Goal: Information Seeking & Learning: Learn about a topic

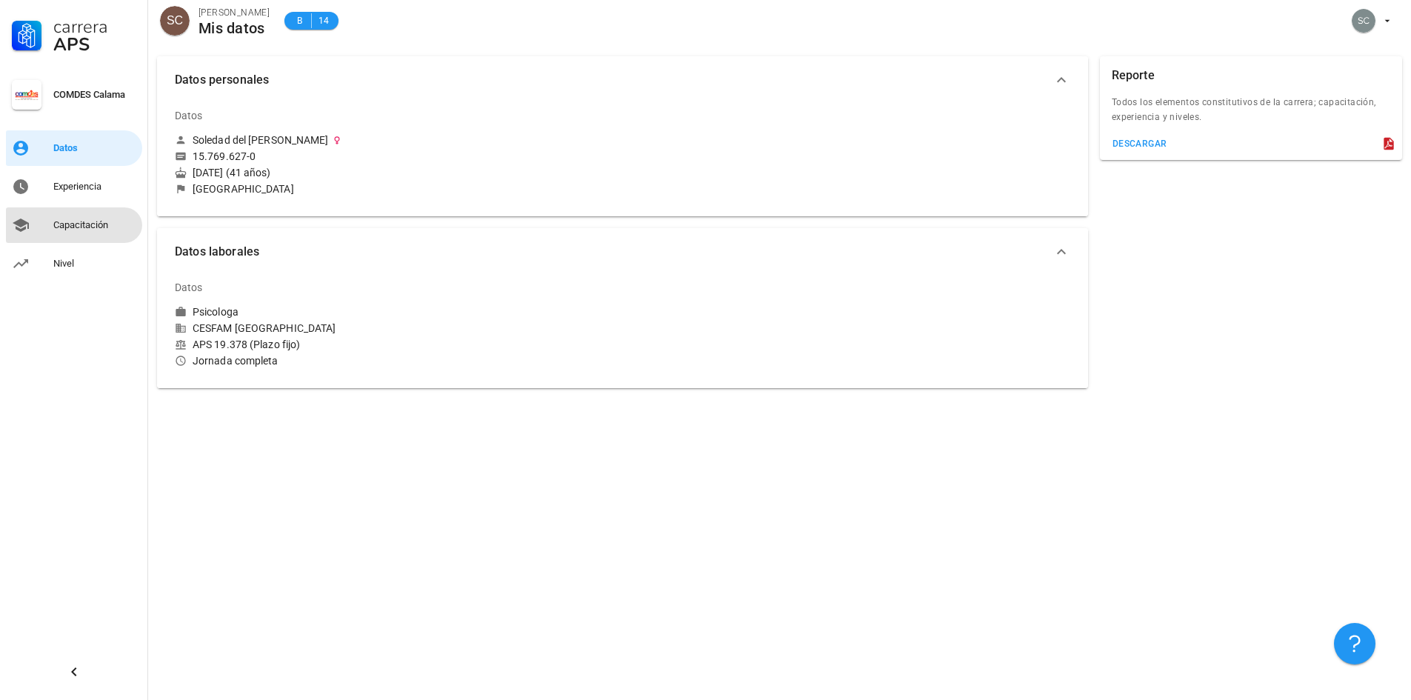
click at [103, 216] on div "Capacitación" at bounding box center [94, 225] width 83 height 24
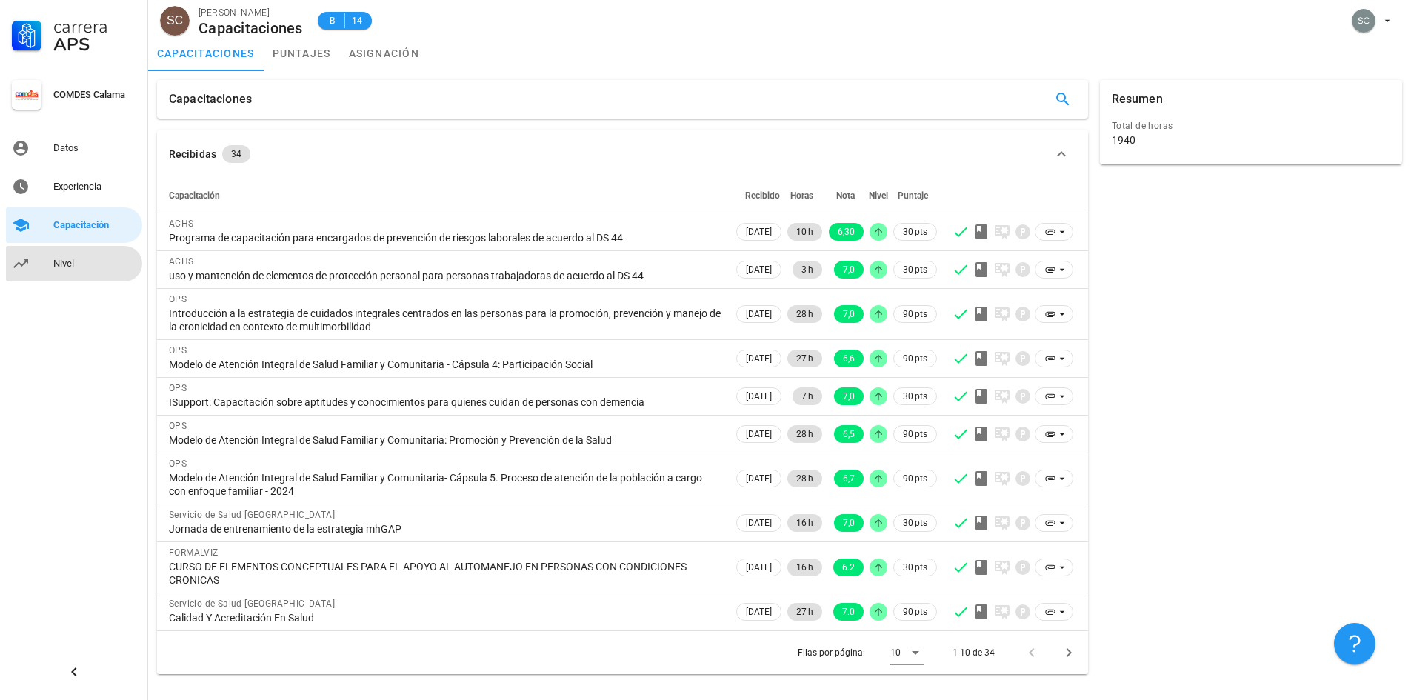
click at [65, 261] on div "Nivel" at bounding box center [94, 264] width 83 height 12
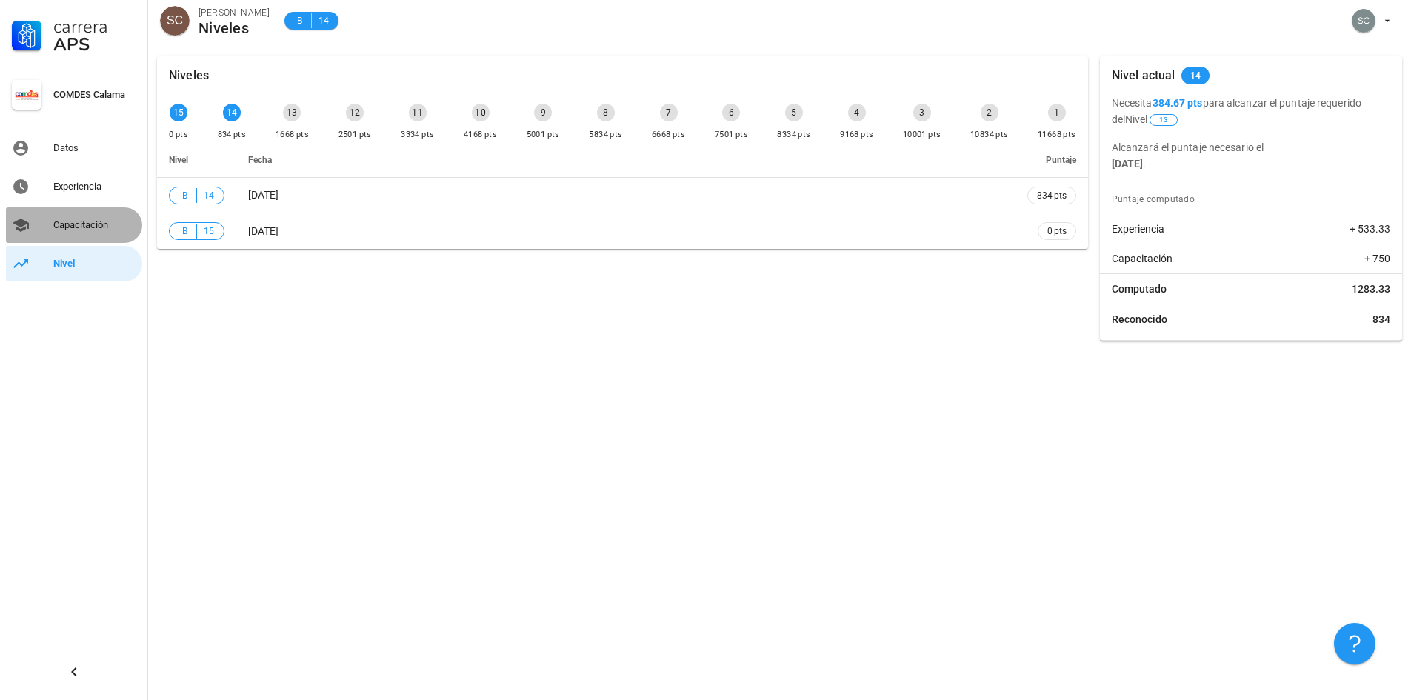
click at [74, 225] on div "Capacitación" at bounding box center [94, 225] width 83 height 12
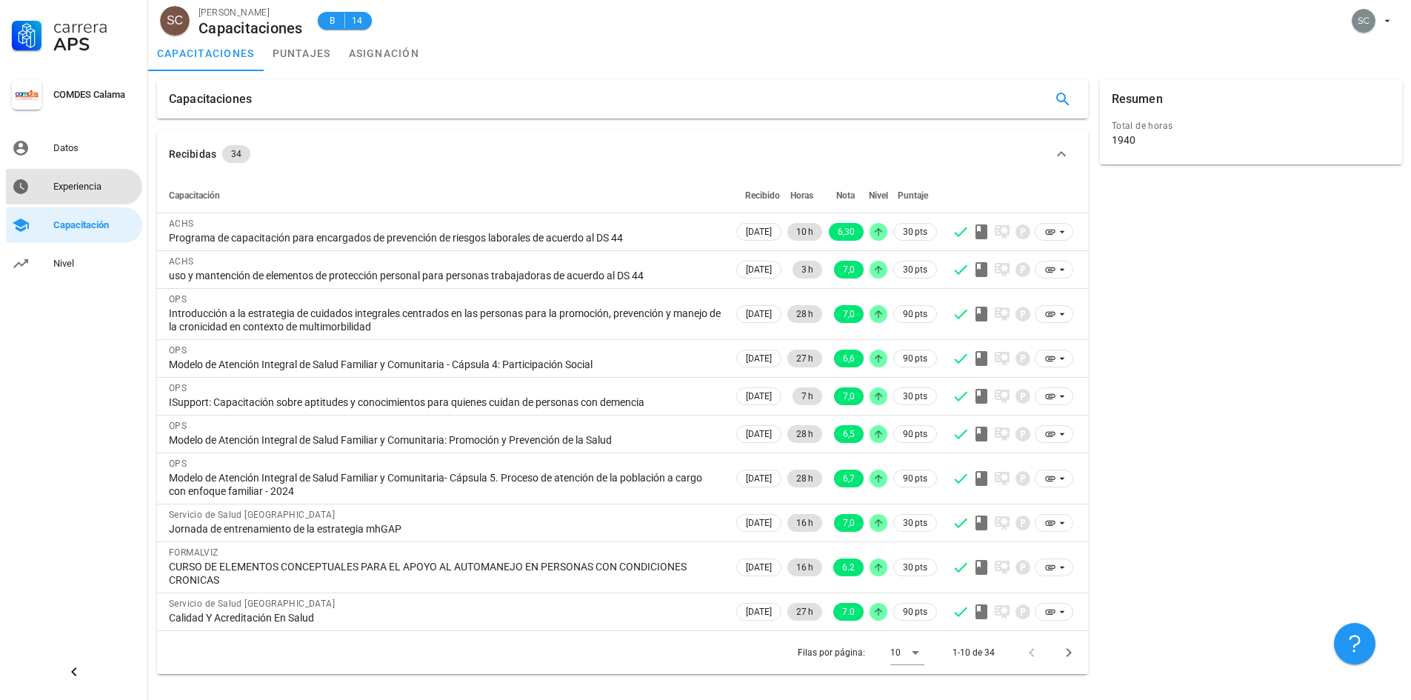
click at [117, 178] on div "Experiencia" at bounding box center [94, 187] width 83 height 24
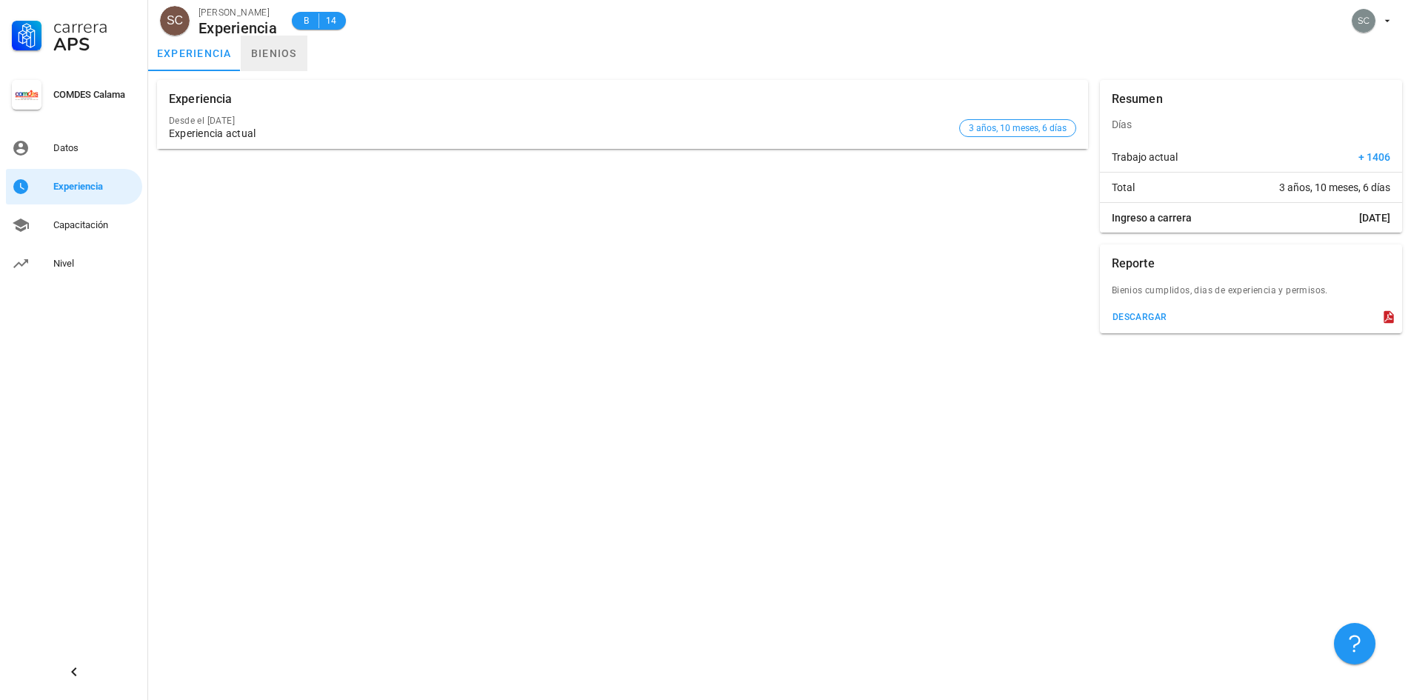
click at [287, 49] on link "bienios" at bounding box center [274, 54] width 67 height 36
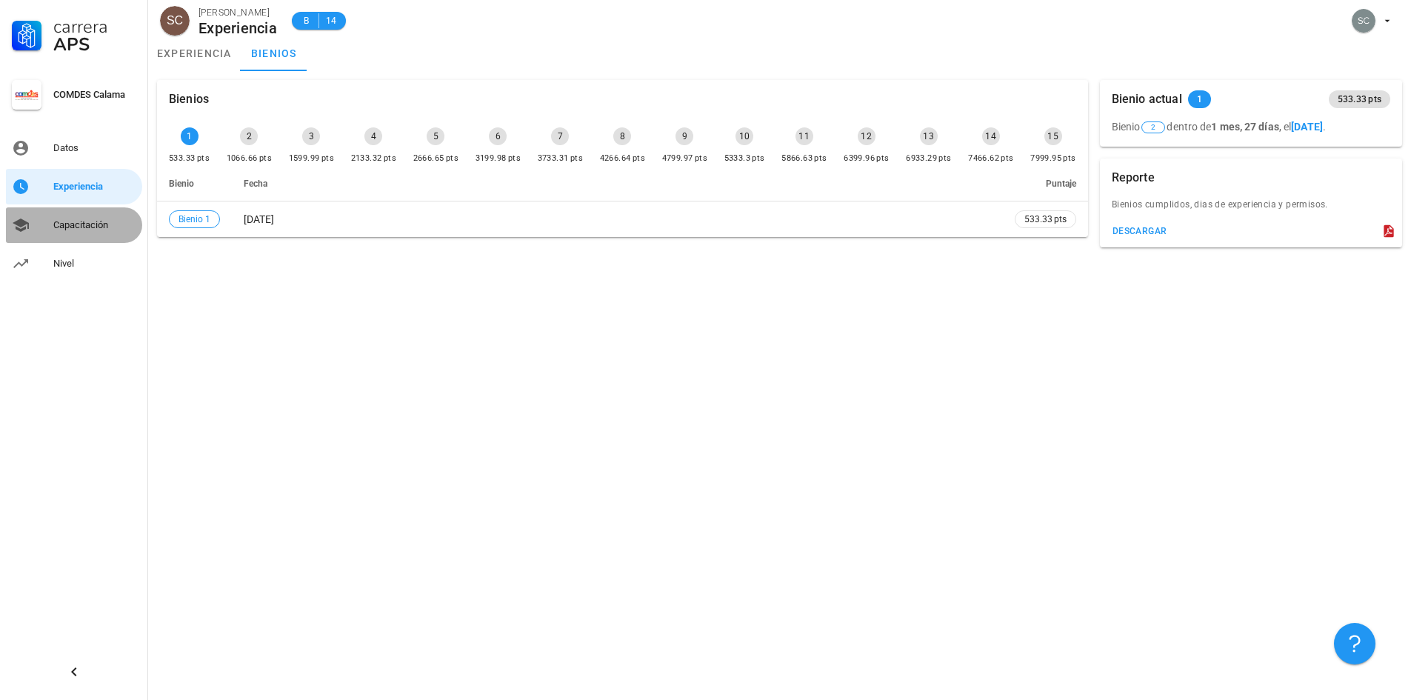
click at [90, 224] on div "Capacitación" at bounding box center [94, 225] width 83 height 12
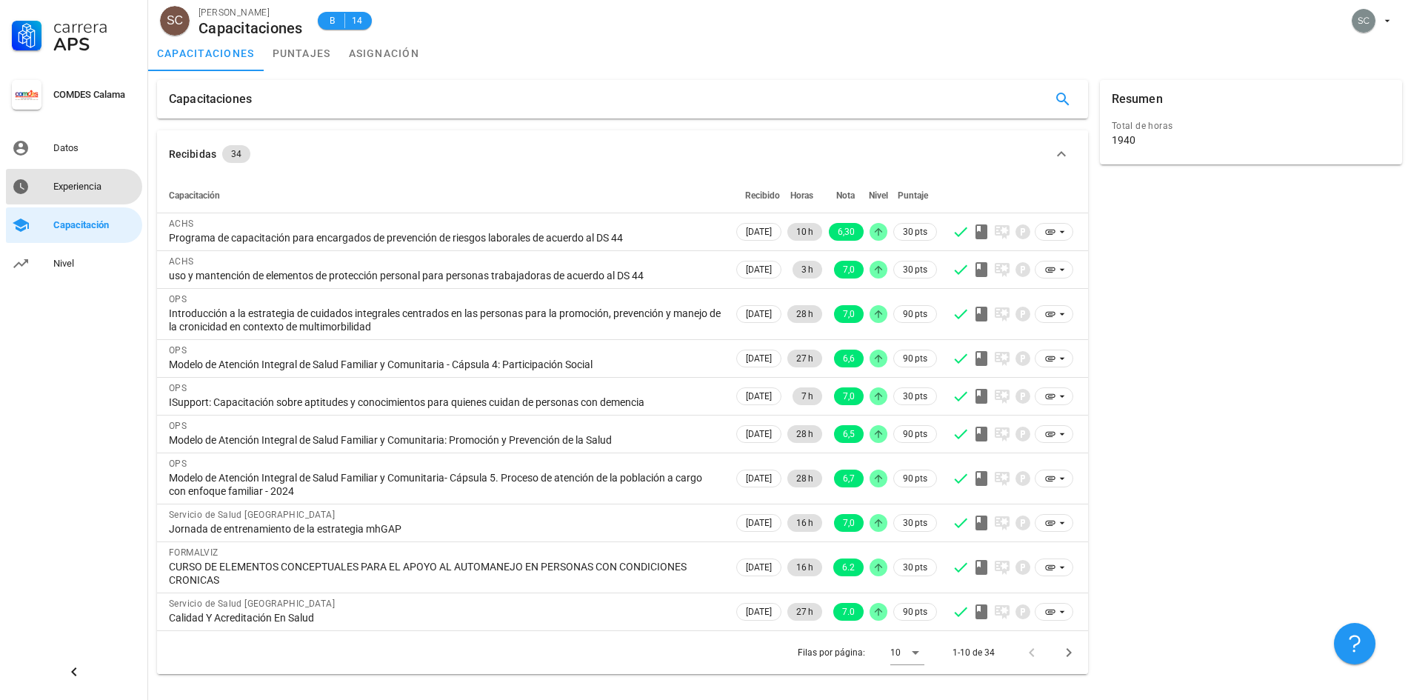
click at [76, 187] on div "Experiencia" at bounding box center [94, 187] width 83 height 12
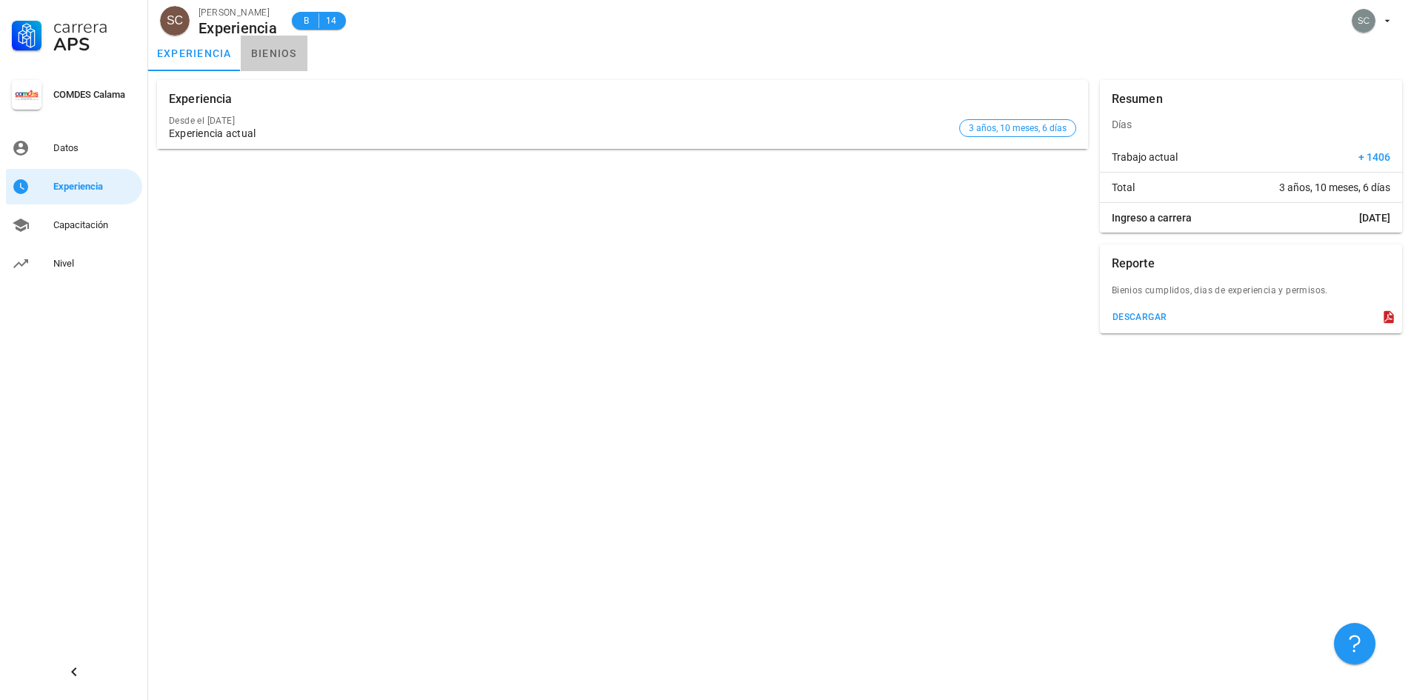
click at [287, 53] on link "bienios" at bounding box center [274, 54] width 67 height 36
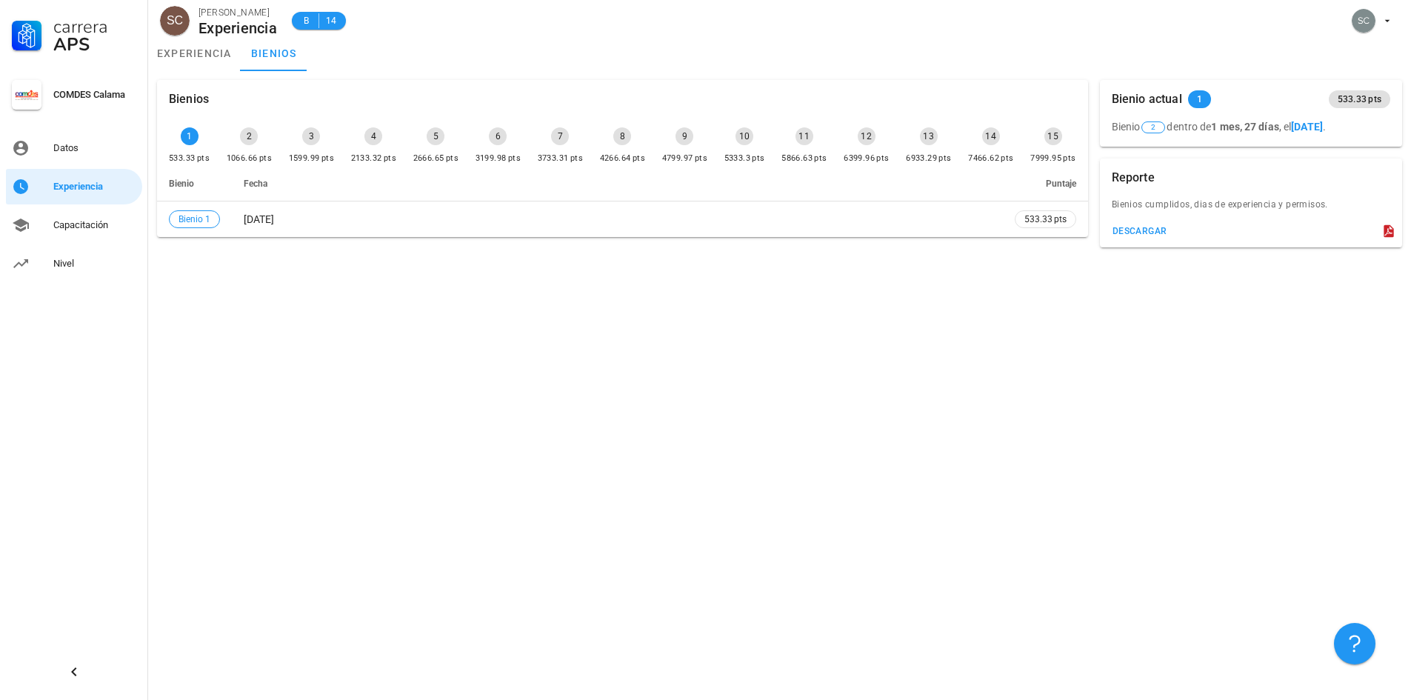
click at [395, 294] on div "Bienios 1 533.33 pts 2 1066.66 pts 3 1599.99 pts 4 2133.32 pts 5 2666.65 pts 6 …" at bounding box center [779, 385] width 1263 height 629
click at [61, 153] on div "Datos" at bounding box center [94, 148] width 83 height 12
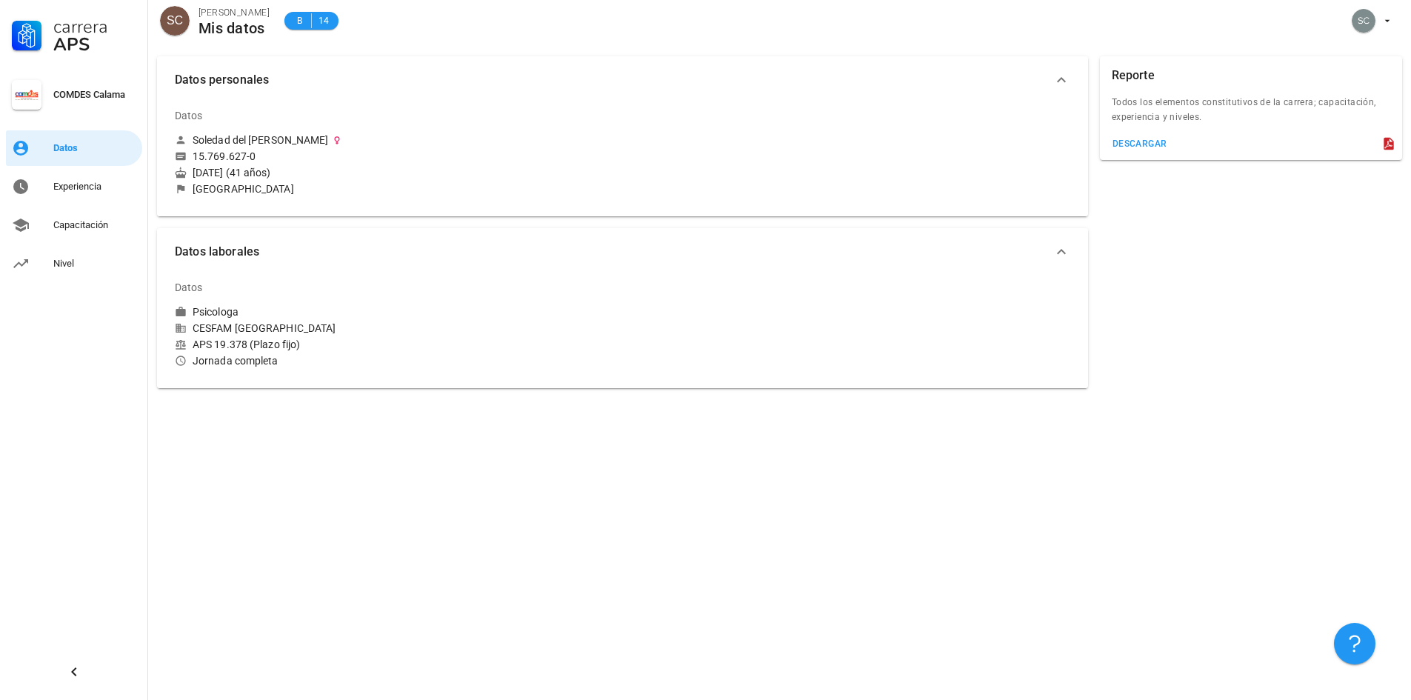
click at [478, 444] on div "Datos personales Datos Soledad del [PERSON_NAME] 15.769.627-0 [DATE] (41 años) …" at bounding box center [779, 373] width 1263 height 652
click at [101, 185] on div "Experiencia" at bounding box center [94, 187] width 83 height 12
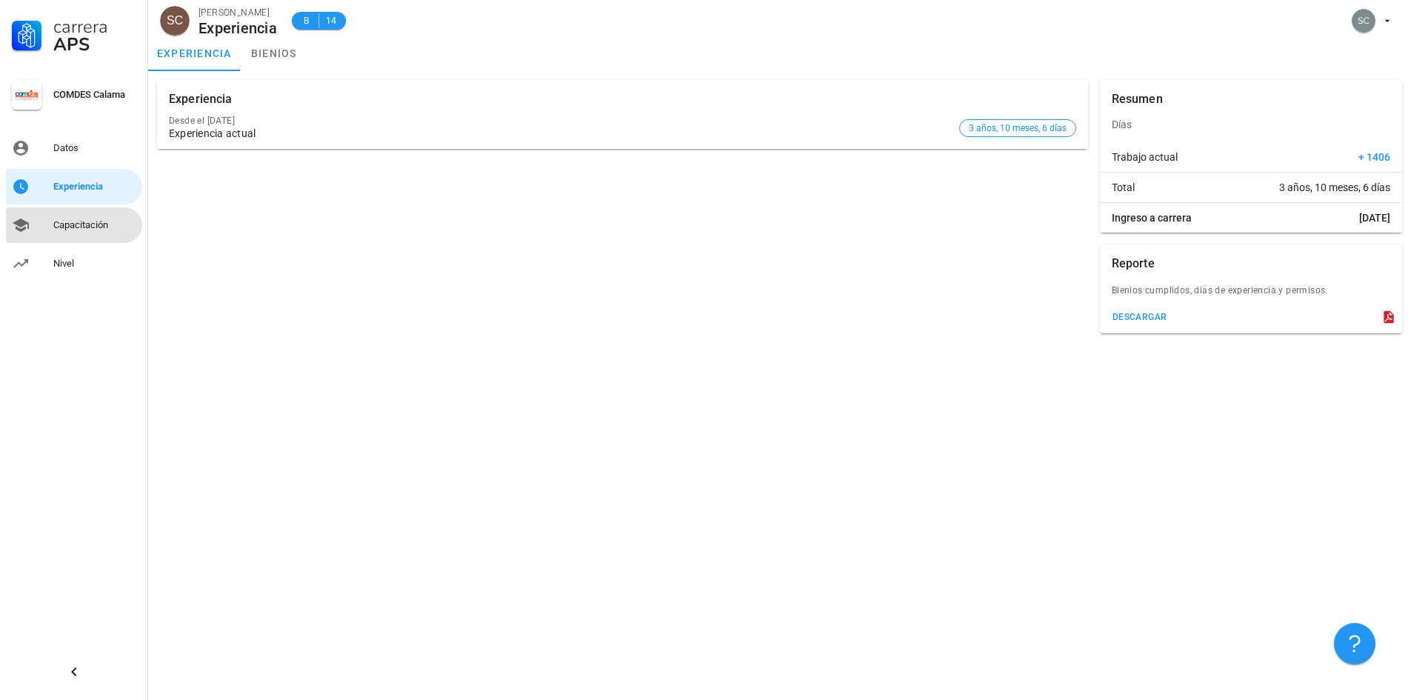
click at [82, 224] on div "Capacitación" at bounding box center [94, 225] width 83 height 12
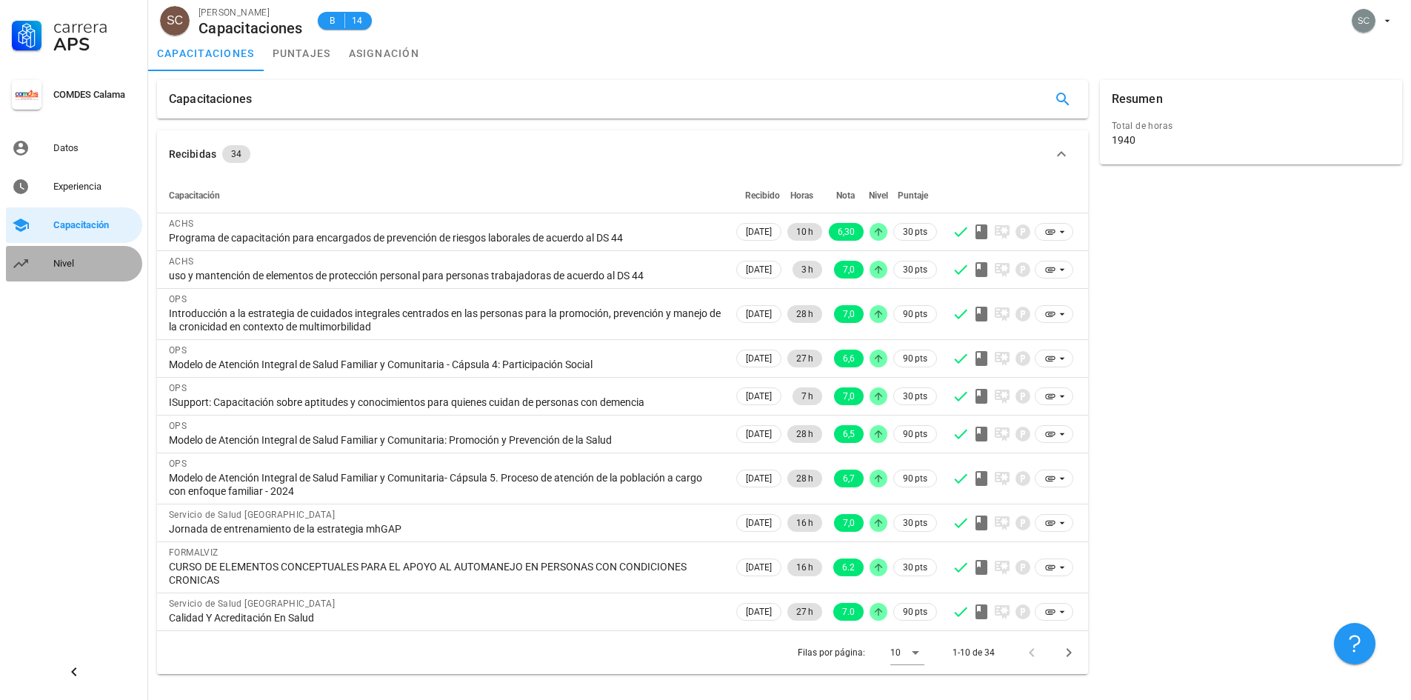
click at [66, 259] on div "Nivel" at bounding box center [94, 264] width 83 height 12
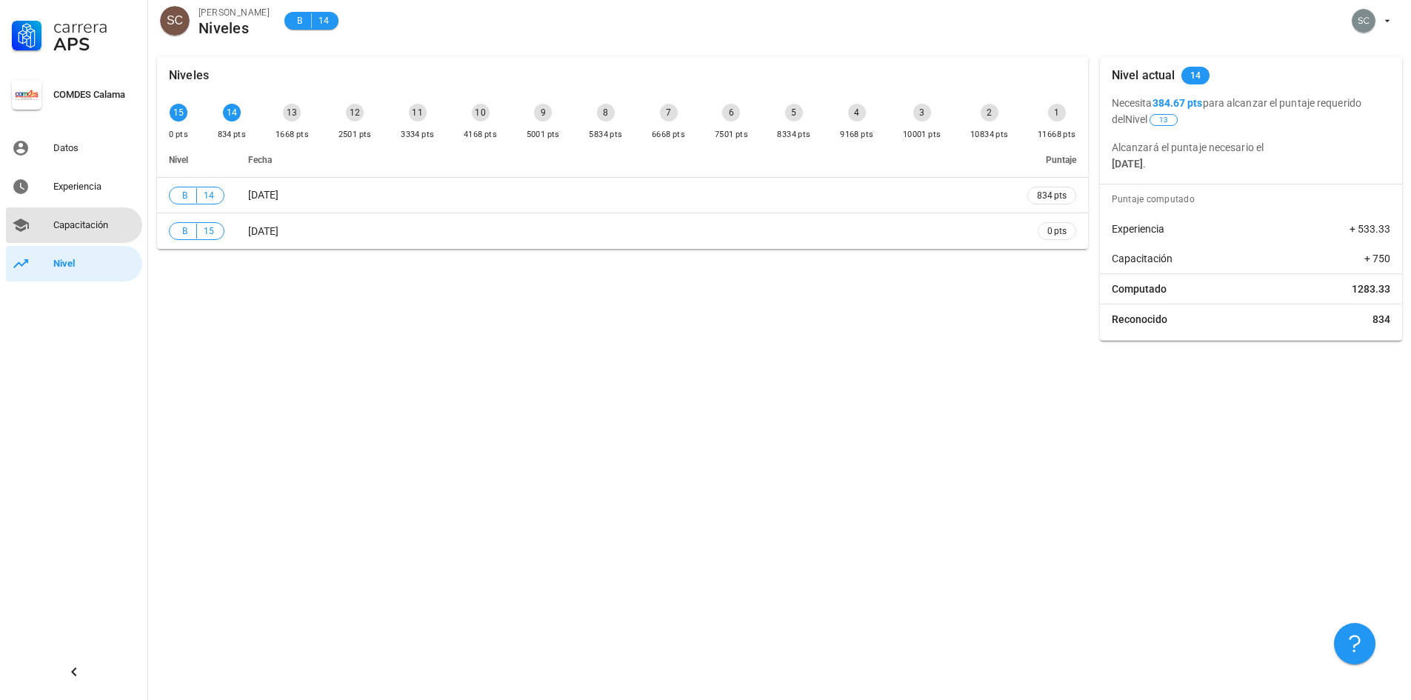
click at [107, 227] on div "Capacitación" at bounding box center [94, 225] width 83 height 12
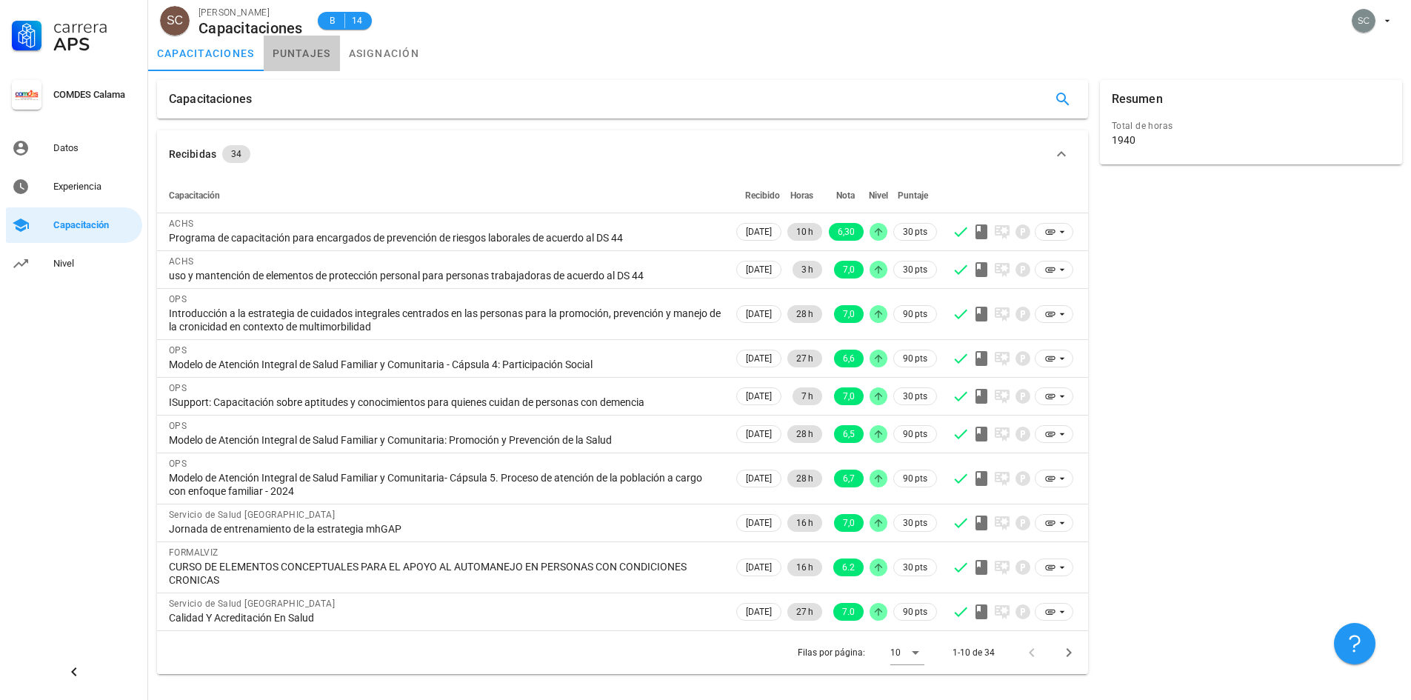
click at [314, 54] on link "puntajes" at bounding box center [302, 54] width 76 height 36
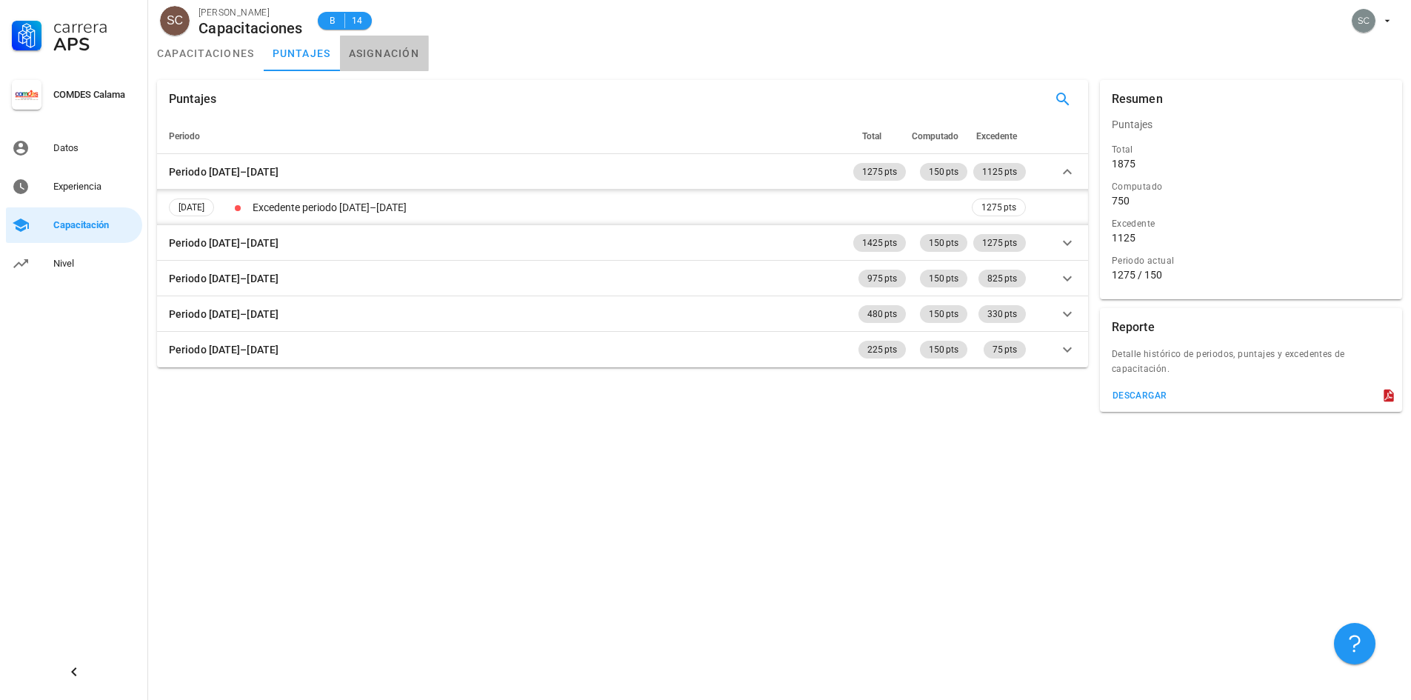
click at [387, 60] on link "asignación" at bounding box center [384, 54] width 89 height 36
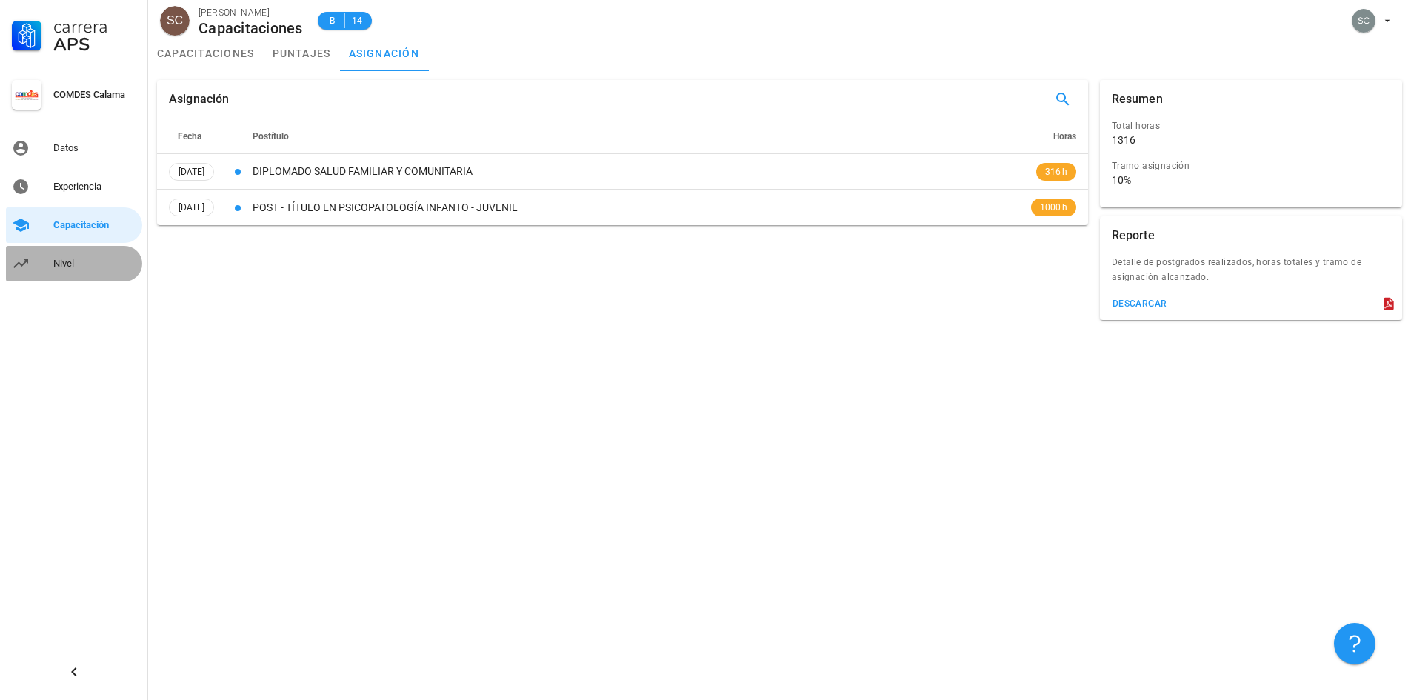
click at [65, 267] on div "Nivel" at bounding box center [94, 264] width 83 height 12
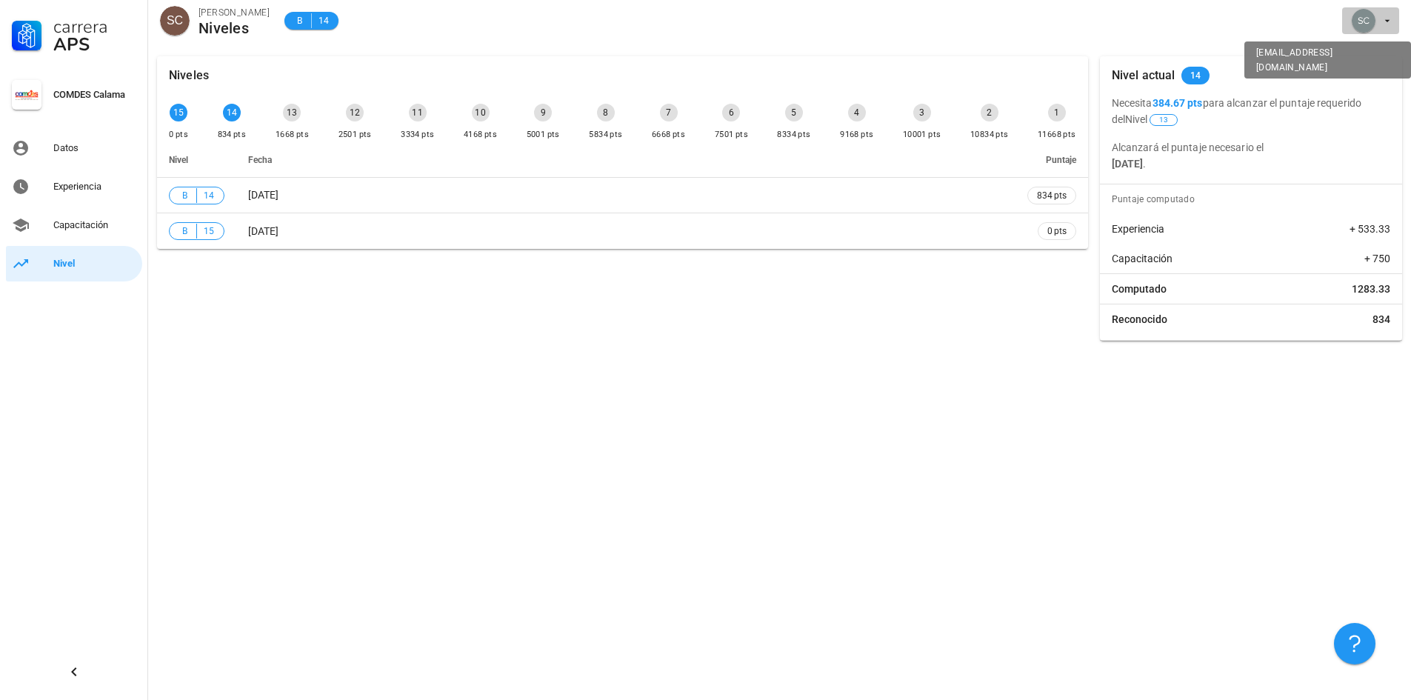
click at [1387, 19] on icon "button" at bounding box center [1387, 21] width 12 height 12
click at [889, 44] on div "SC [PERSON_NAME] Niveles B 14" at bounding box center [779, 23] width 1263 height 47
